Goal: Transaction & Acquisition: Purchase product/service

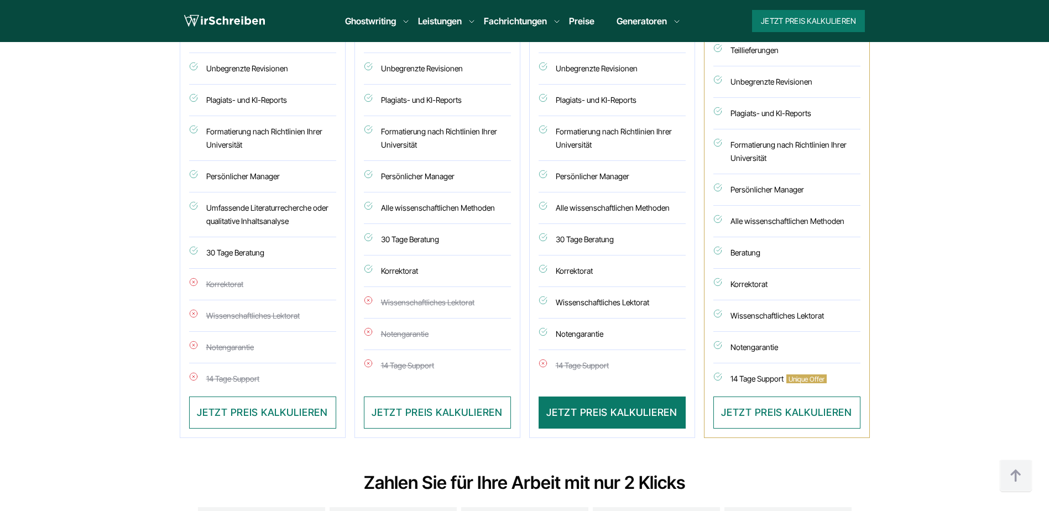
scroll to position [3373, 0]
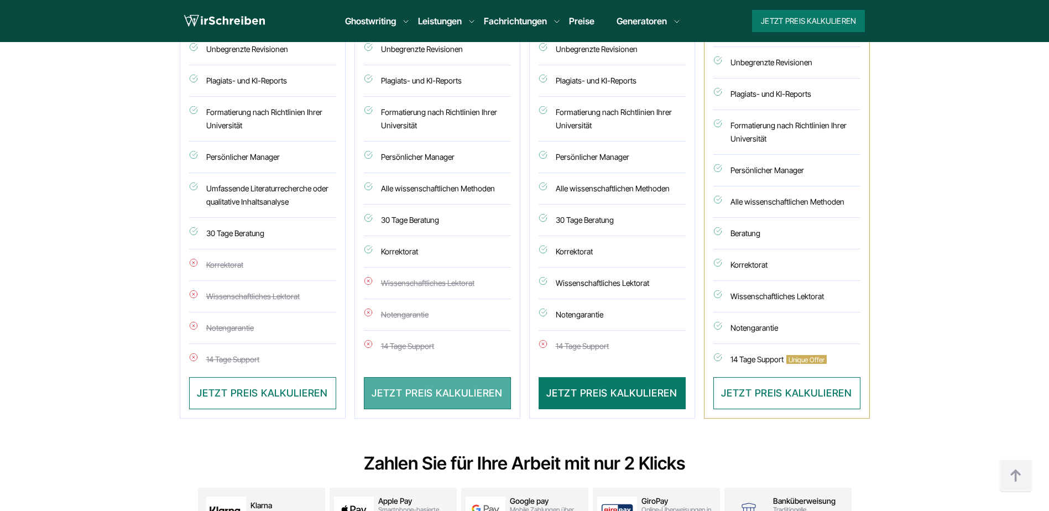
click at [424, 400] on button "JETZT PREIS KALKULIEREN" at bounding box center [437, 393] width 147 height 32
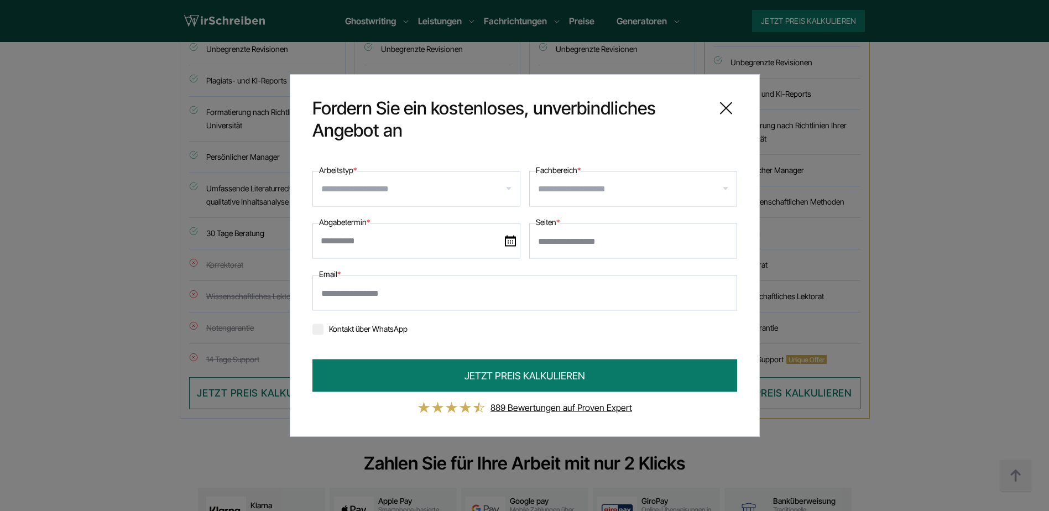
click at [597, 236] on input "Seiten *" at bounding box center [633, 240] width 208 height 35
type input "*"
click at [725, 245] on input "*" at bounding box center [633, 240] width 208 height 35
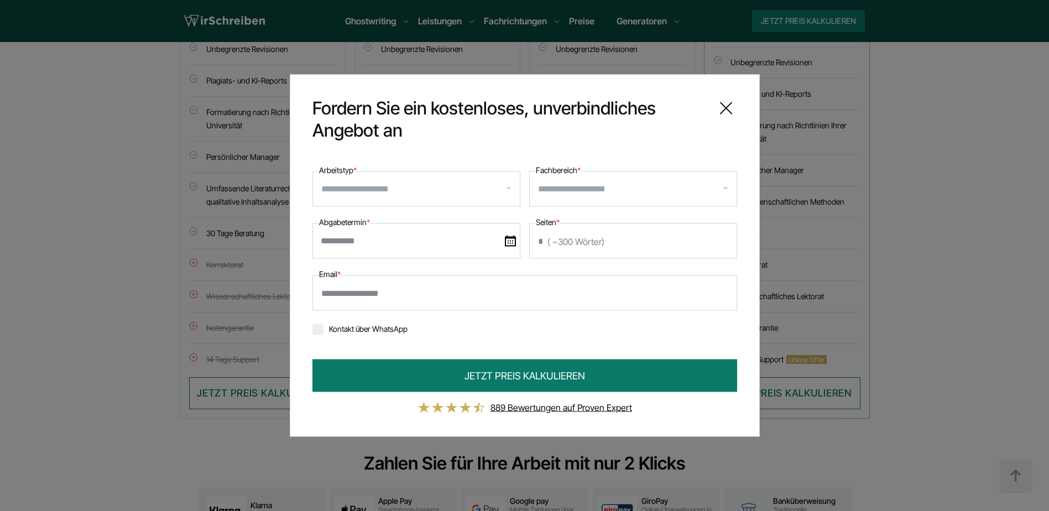
click at [723, 113] on icon at bounding box center [726, 108] width 22 height 22
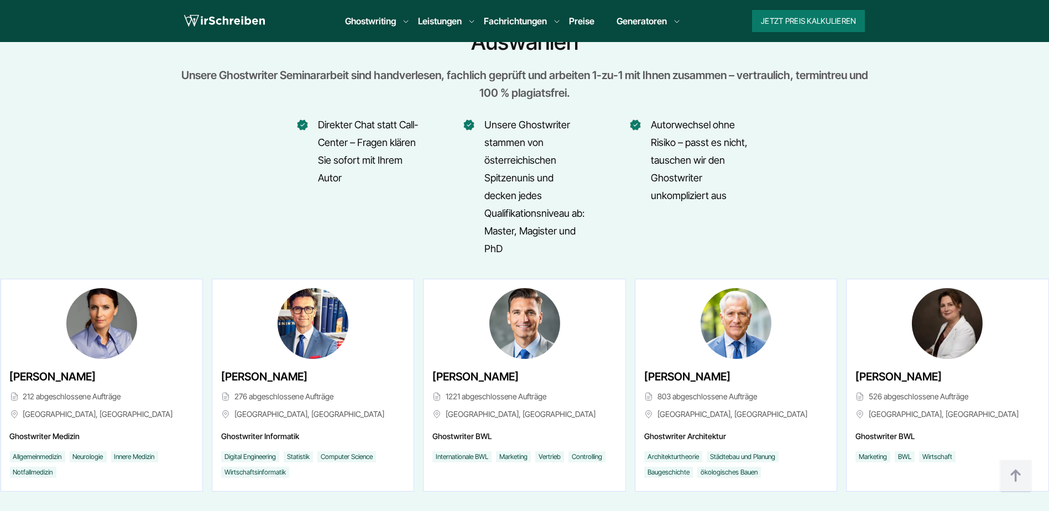
scroll to position [5253, 0]
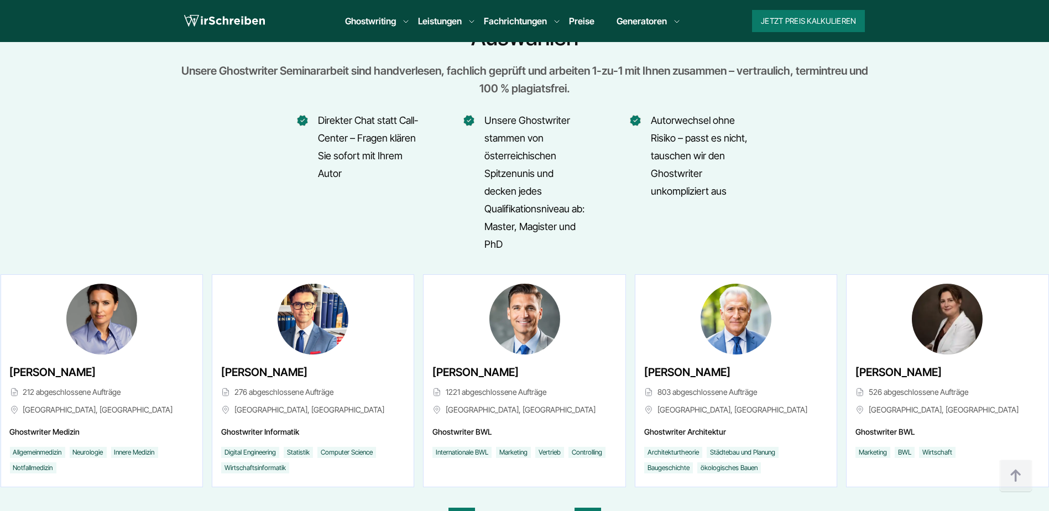
click at [766, 112] on ul "Direkter Chat statt Call-Center – Fragen klären Sie sofort mit Ihrem Autor Unse…" at bounding box center [524, 183] width 689 height 142
